Goal: Task Accomplishment & Management: Manage account settings

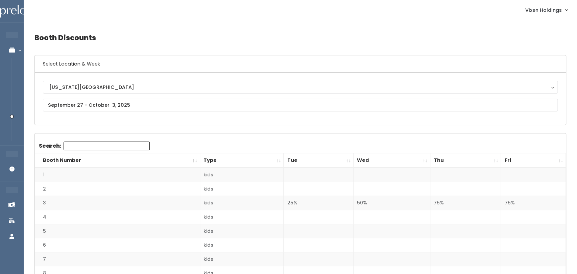
click at [7, 161] on link "Add Booking" at bounding box center [44, 168] width 88 height 15
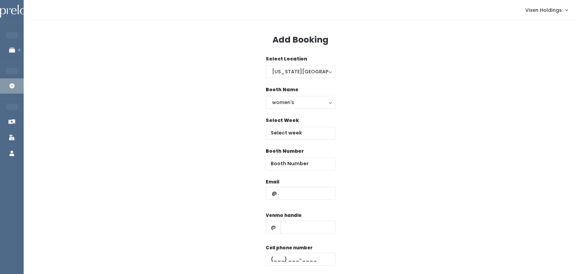
click at [24, 106] on li "FRANCHISE OWNER" at bounding box center [66, 107] width 84 height 14
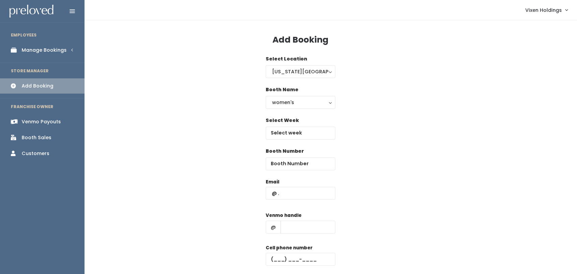
click at [62, 53] on div "Manage Bookings" at bounding box center [44, 50] width 45 height 7
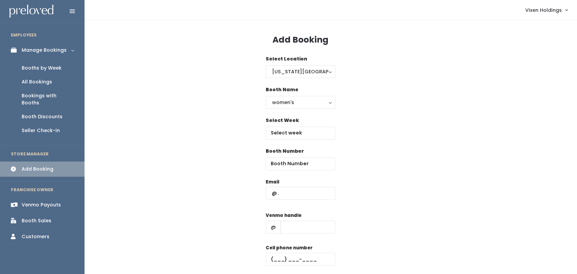
click at [46, 113] on div "Booth Discounts" at bounding box center [42, 116] width 41 height 7
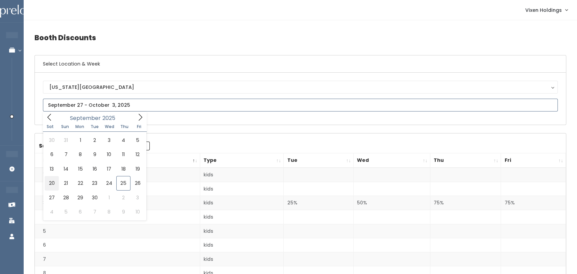
type input "[DATE] to [DATE]"
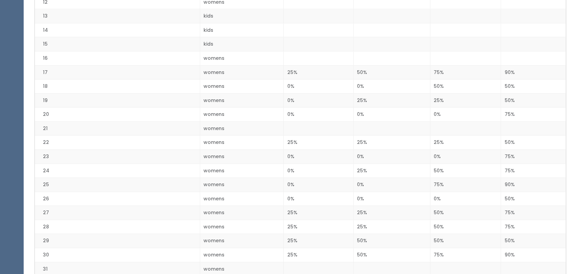
scroll to position [328, 0]
drag, startPoint x: 236, startPoint y: 65, endPoint x: 538, endPoint y: 70, distance: 301.7
click at [538, 70] on tr "17 womens 25% 50% 75% 90%" at bounding box center [300, 72] width 531 height 14
click at [538, 70] on td "90%" at bounding box center [533, 72] width 65 height 14
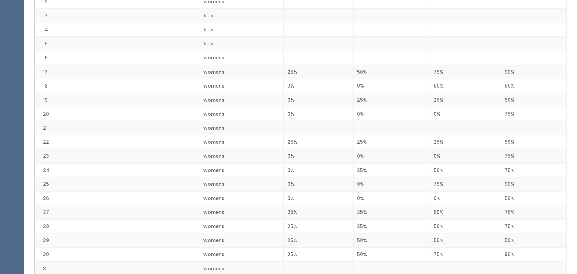
click at [538, 70] on td "90%" at bounding box center [533, 72] width 65 height 14
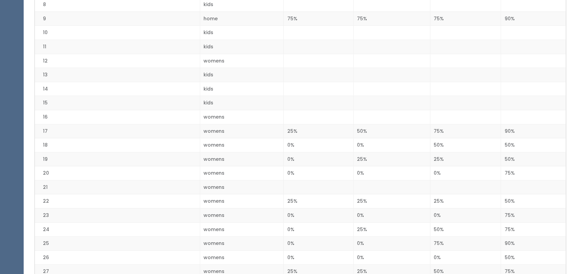
scroll to position [268, 0]
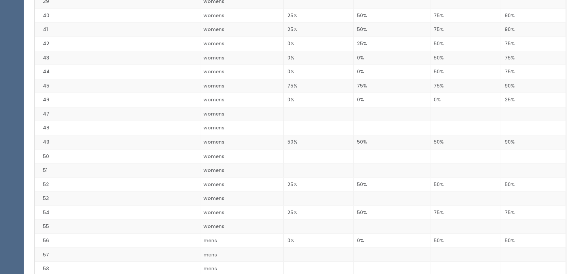
scroll to position [705, 0]
drag, startPoint x: 184, startPoint y: 103, endPoint x: 372, endPoint y: 100, distance: 188.2
click at [372, 100] on tr "46 womens 0% 0% 0% 25%" at bounding box center [300, 102] width 531 height 14
click at [344, 112] on td at bounding box center [318, 115] width 70 height 14
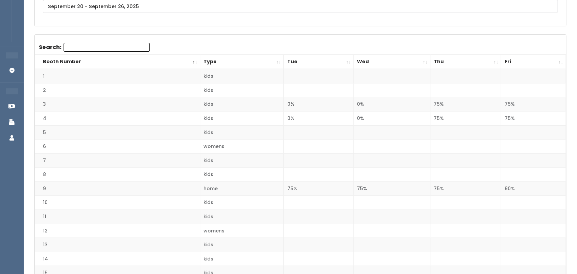
scroll to position [98, 0]
